Goal: Find specific page/section: Find specific page/section

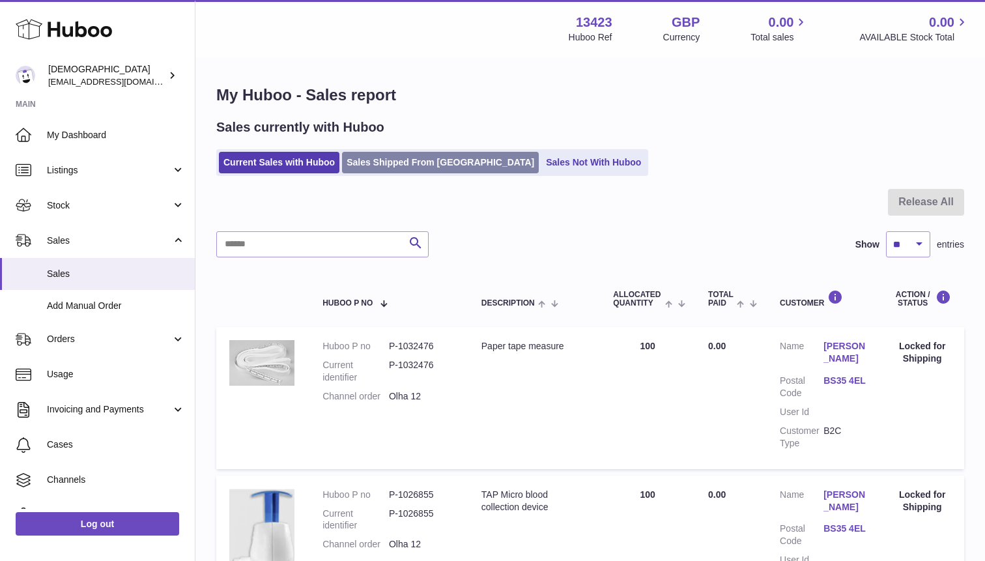
click at [381, 167] on link "Sales Shipped From [GEOGRAPHIC_DATA]" at bounding box center [440, 163] width 197 height 22
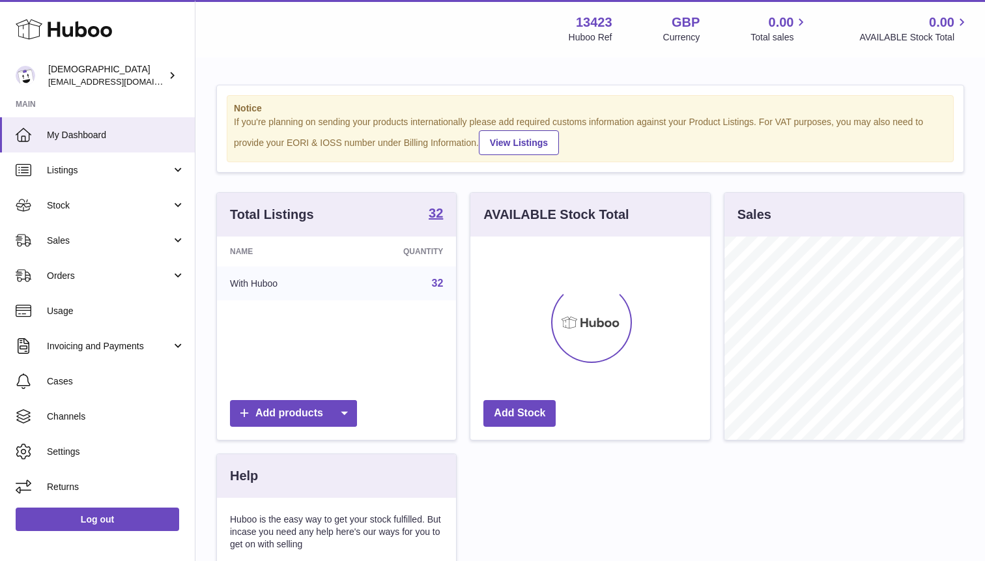
scroll to position [203, 239]
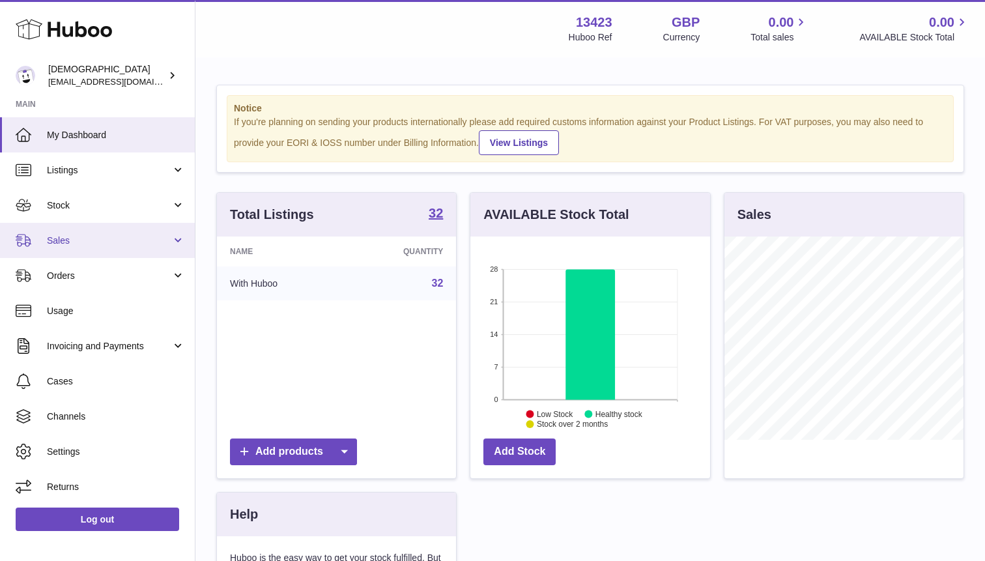
click at [114, 251] on link "Sales" at bounding box center [97, 240] width 195 height 35
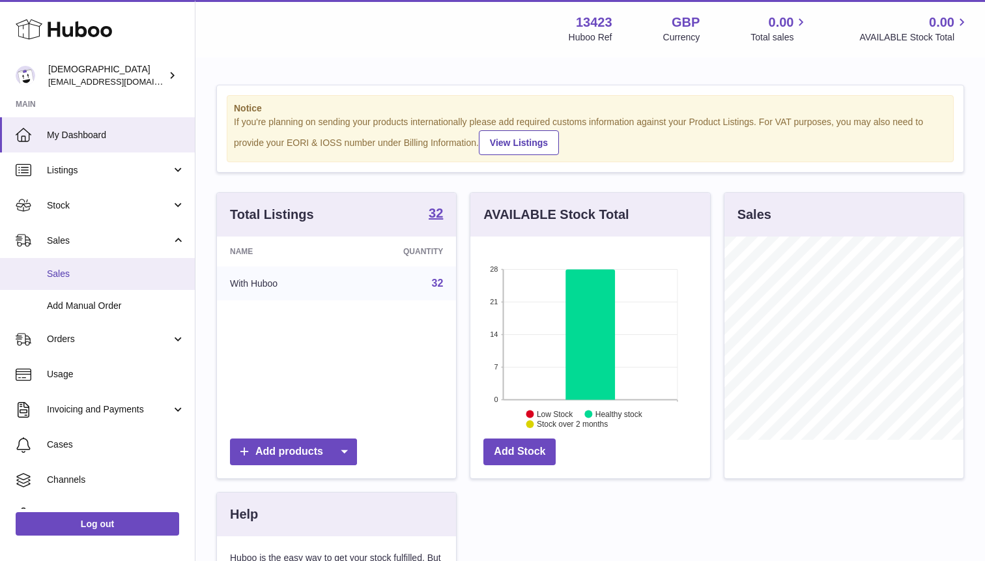
click at [111, 274] on span "Sales" at bounding box center [116, 274] width 138 height 12
